Goal: Navigation & Orientation: Find specific page/section

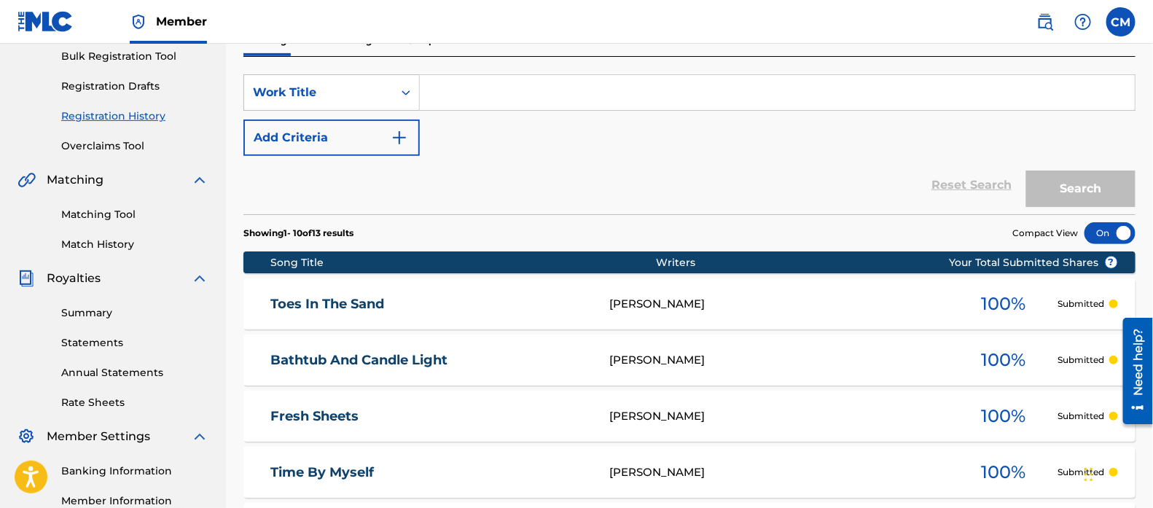
click at [117, 316] on link "Summary" at bounding box center [134, 312] width 147 height 15
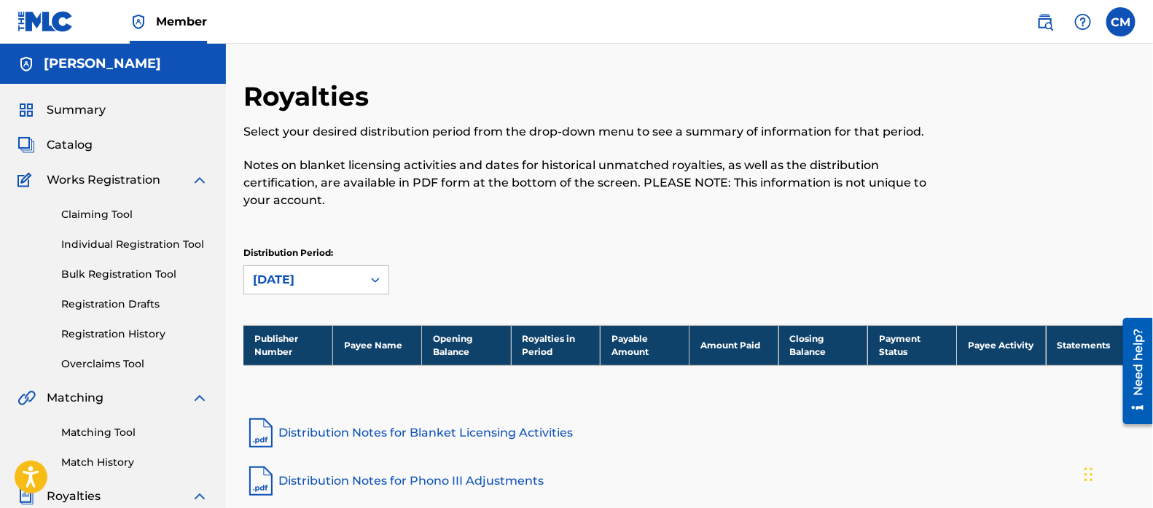
click at [77, 141] on span "Catalog" at bounding box center [70, 144] width 46 height 17
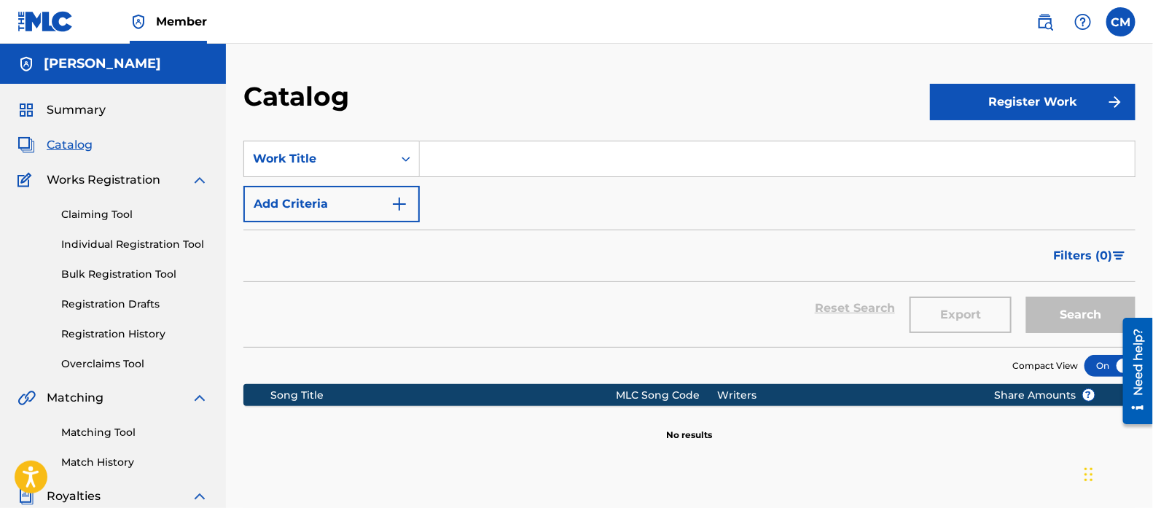
click at [99, 109] on span "Summary" at bounding box center [76, 109] width 59 height 17
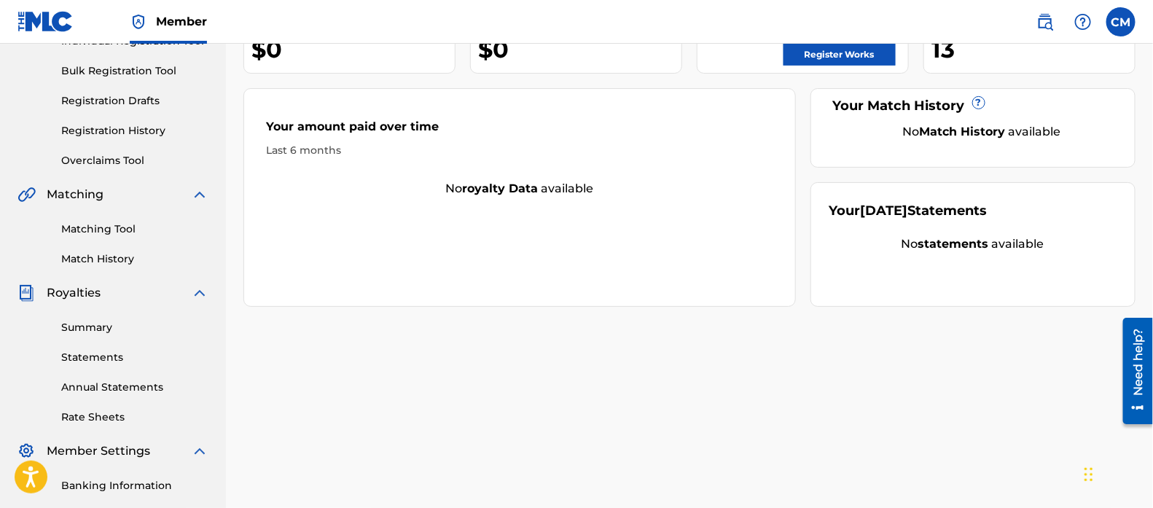
scroll to position [218, 0]
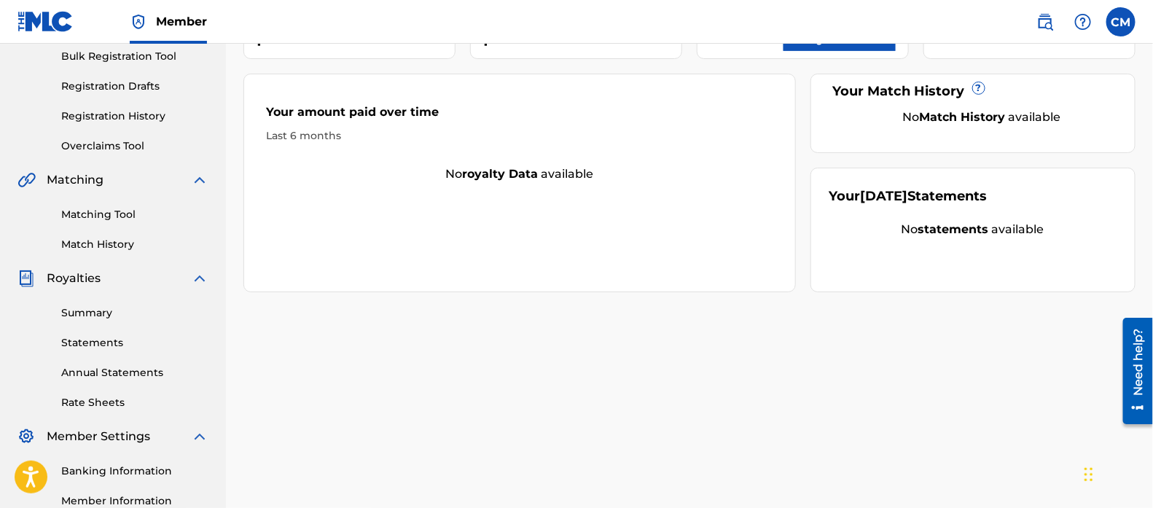
click at [104, 312] on link "Summary" at bounding box center [134, 312] width 147 height 15
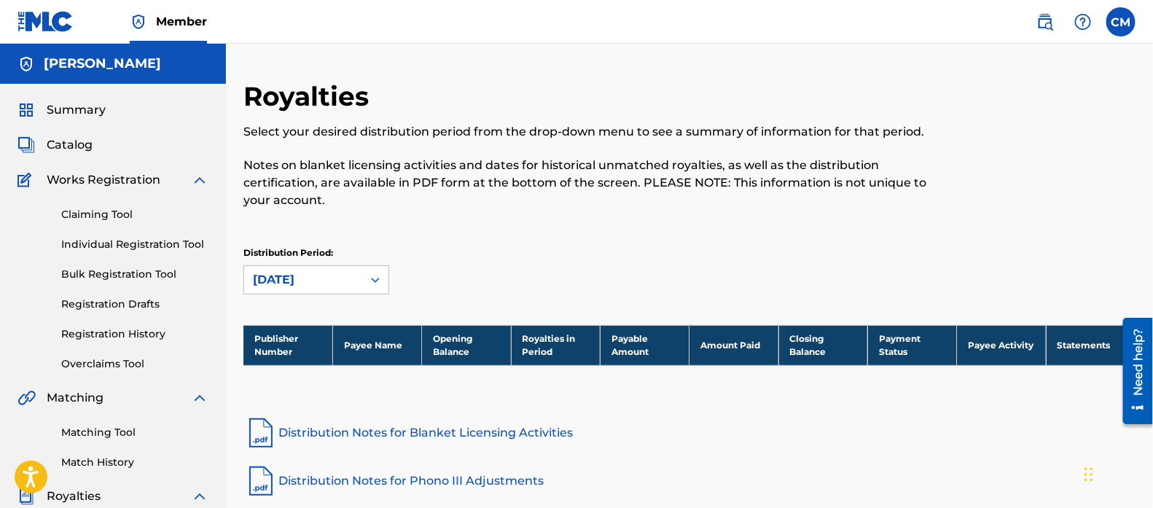
click at [121, 304] on link "Registration Drafts" at bounding box center [134, 304] width 147 height 15
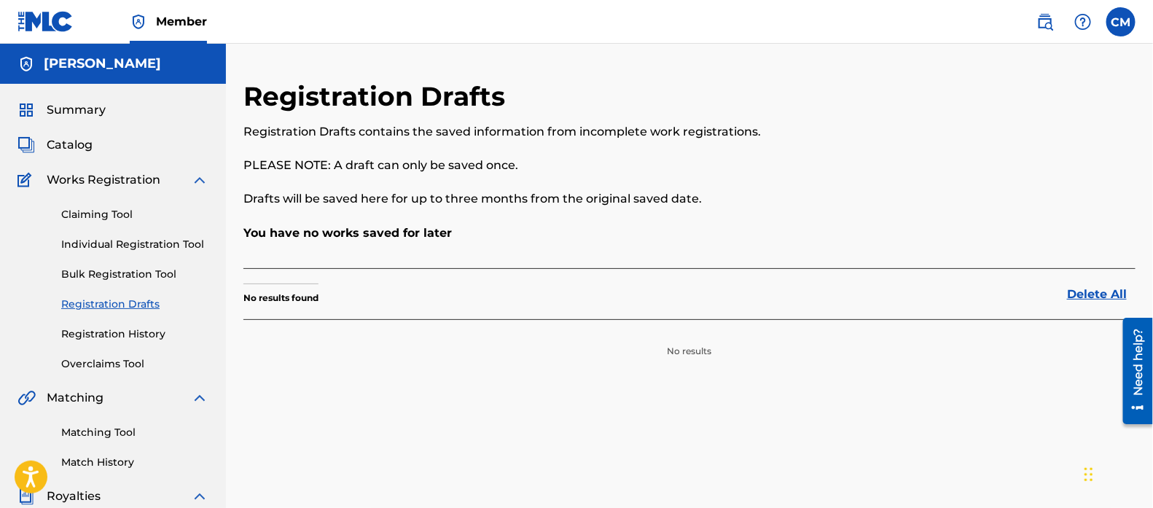
click at [115, 332] on link "Registration History" at bounding box center [134, 334] width 147 height 15
